Goal: Transaction & Acquisition: Purchase product/service

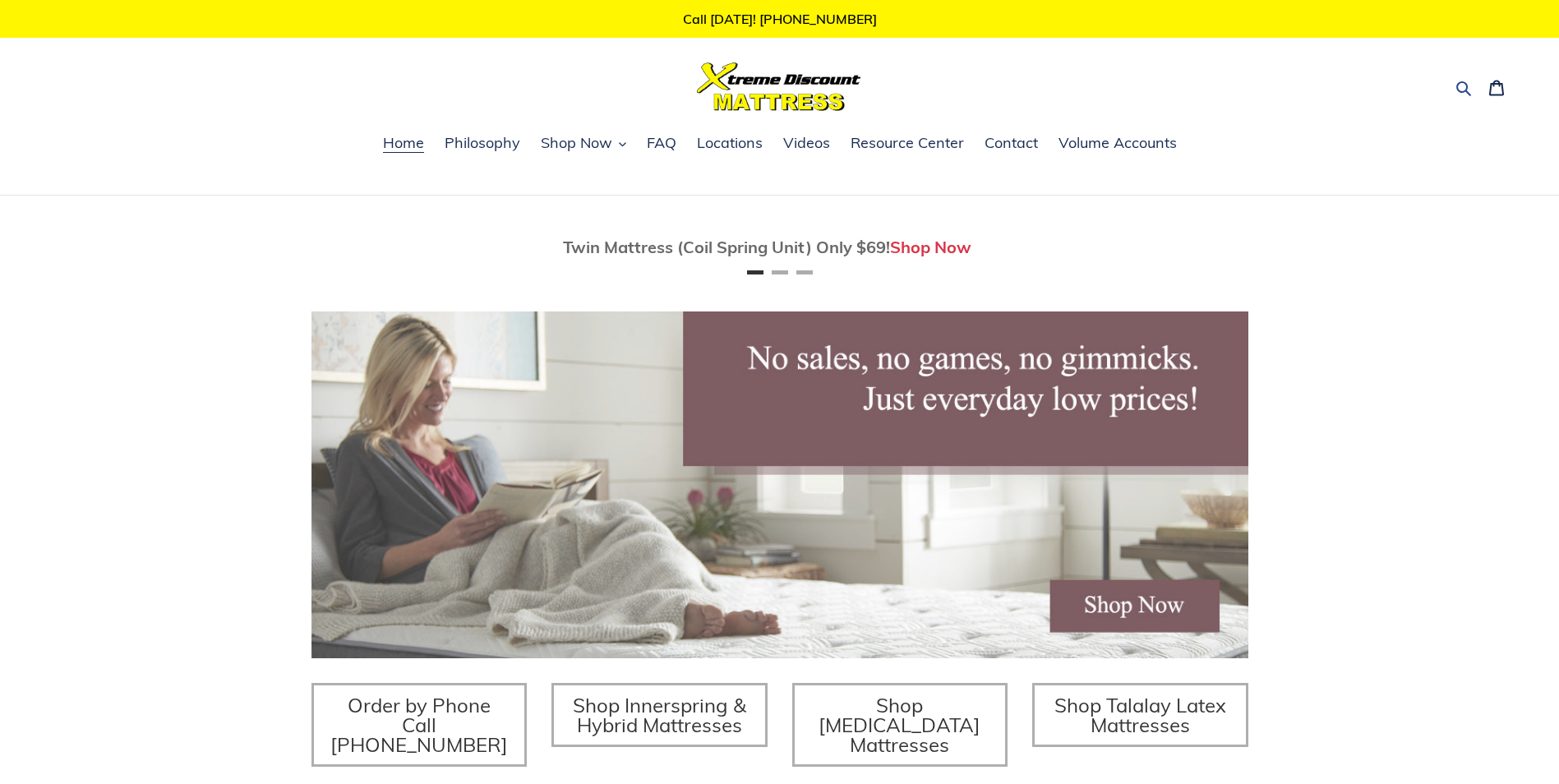
click at [1465, 83] on icon "button" at bounding box center [1464, 88] width 15 height 15
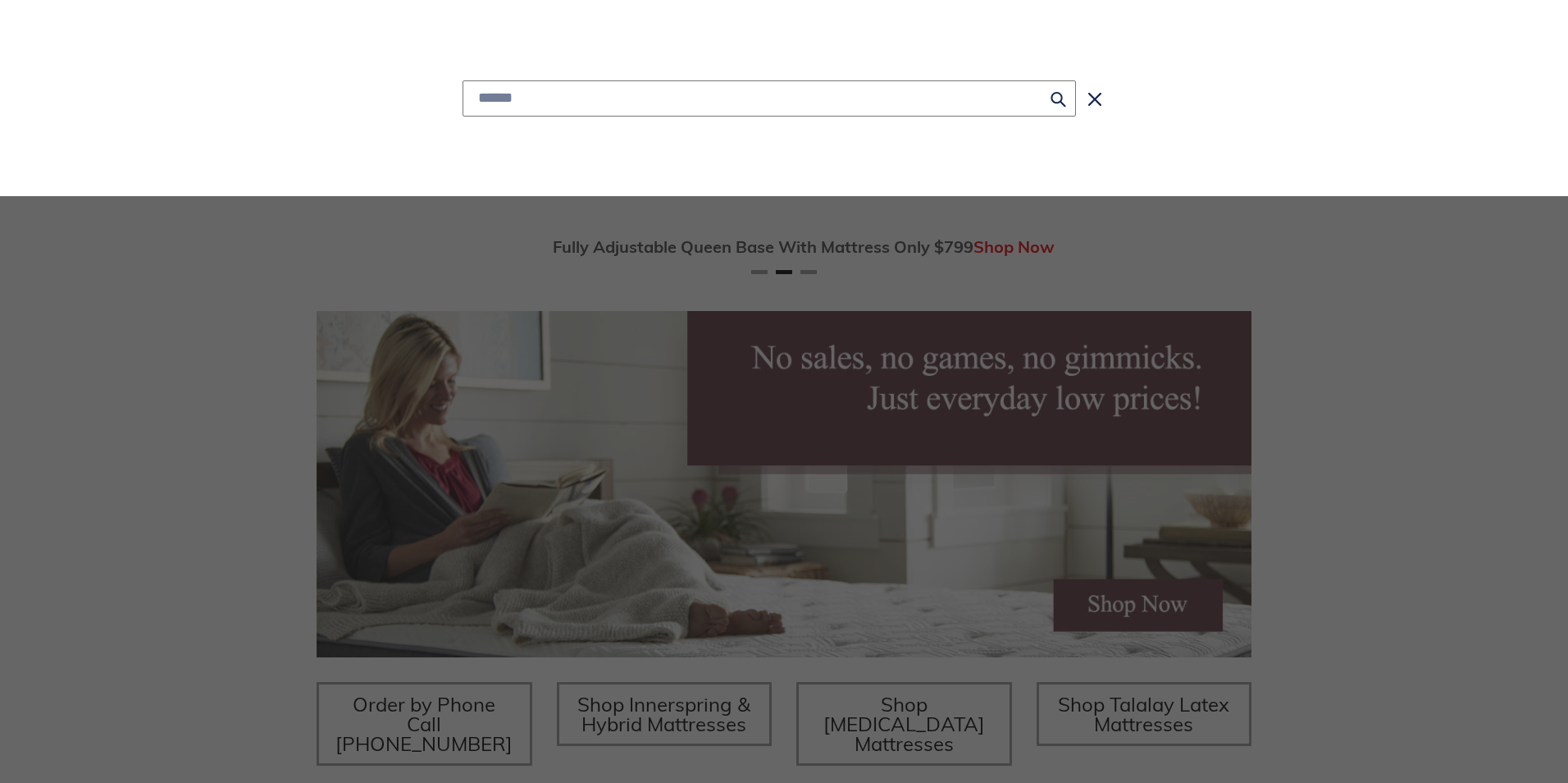
scroll to position [0, 935]
click at [498, 103] on input "Search" at bounding box center [769, 98] width 613 height 36
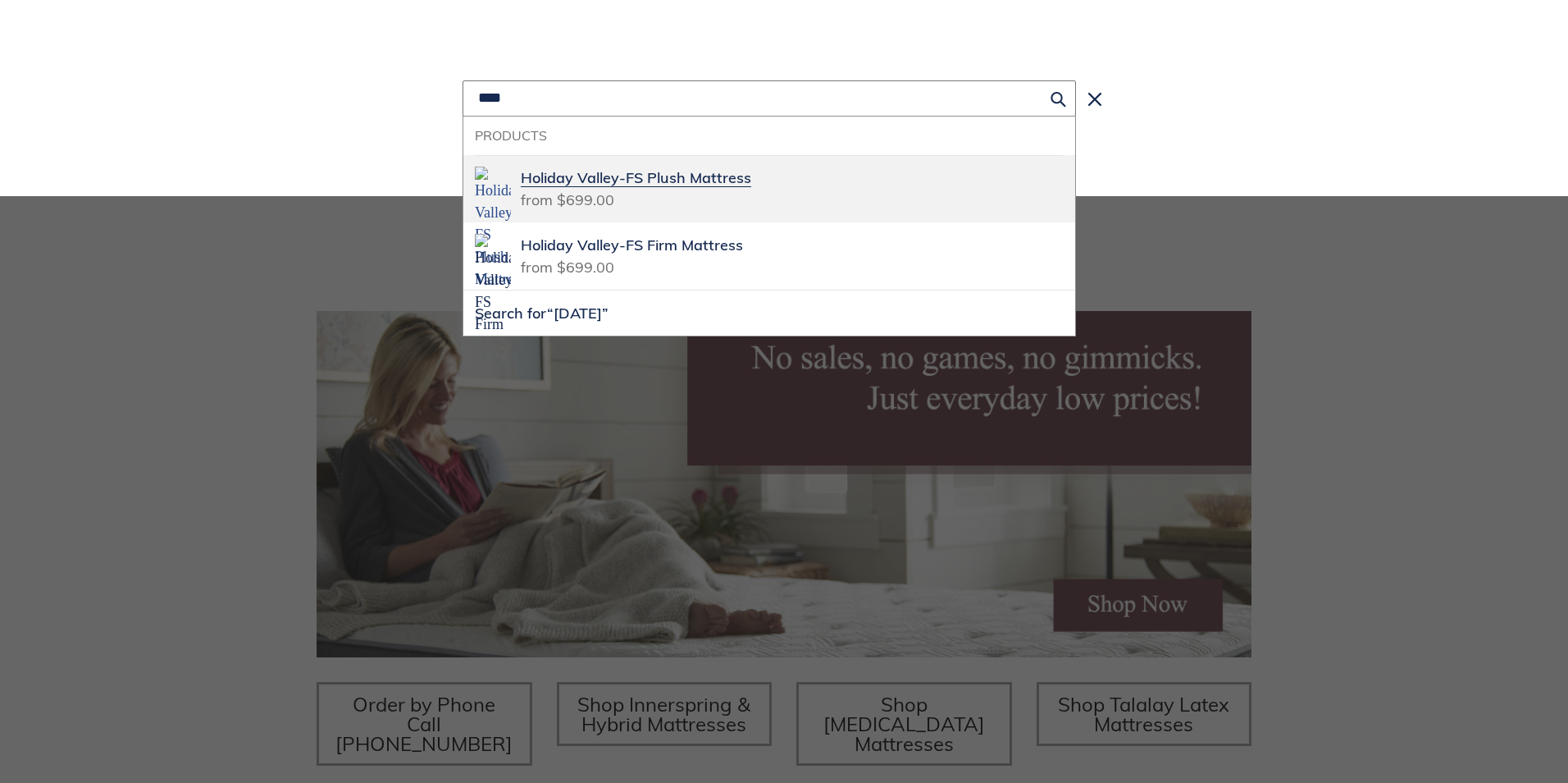
type input "****"
click at [602, 173] on span "Holiday Valley-FS Plush Mattress" at bounding box center [636, 179] width 230 height 19
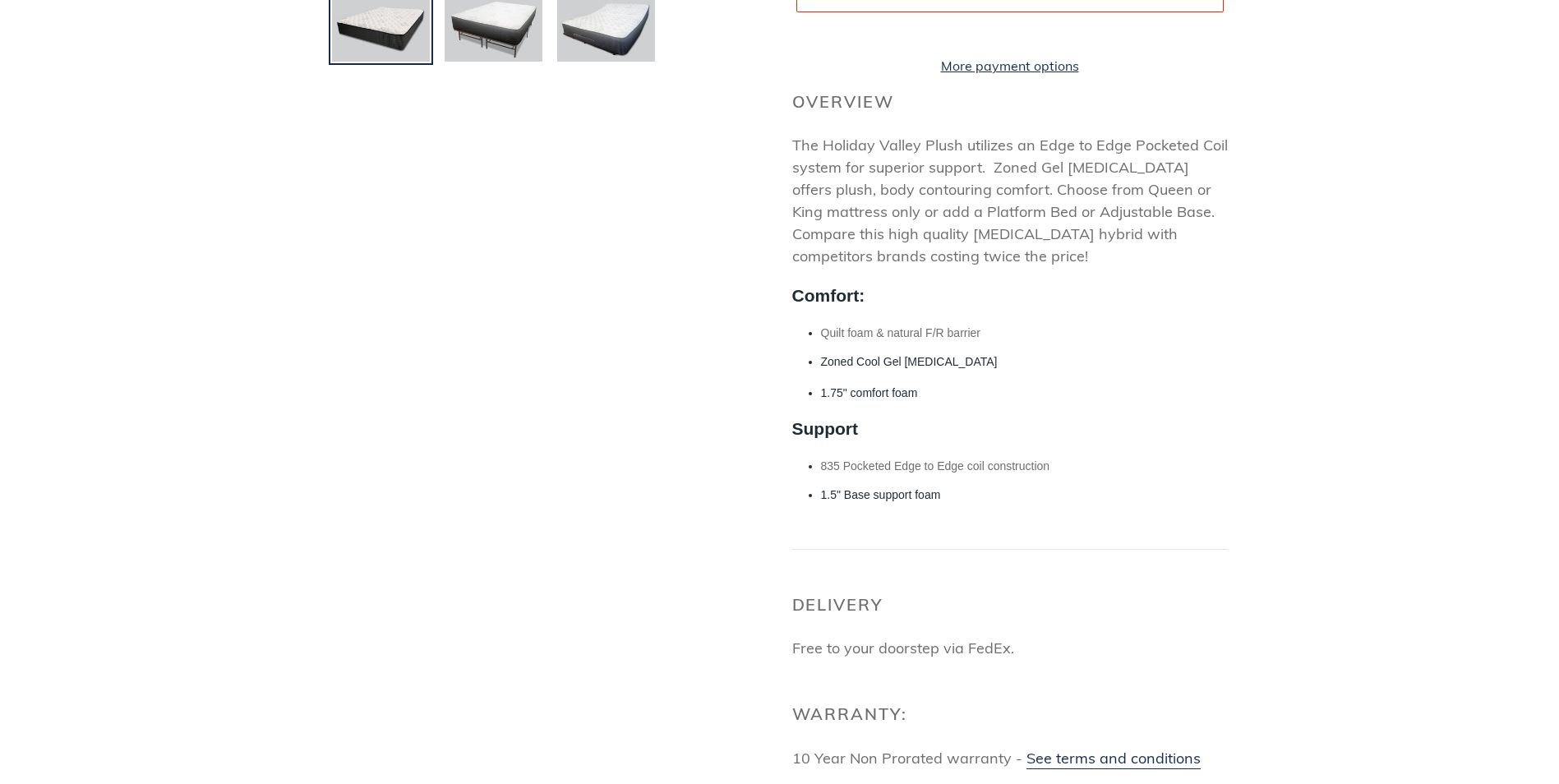
scroll to position [657, 0]
